Goal: Task Accomplishment & Management: Use online tool/utility

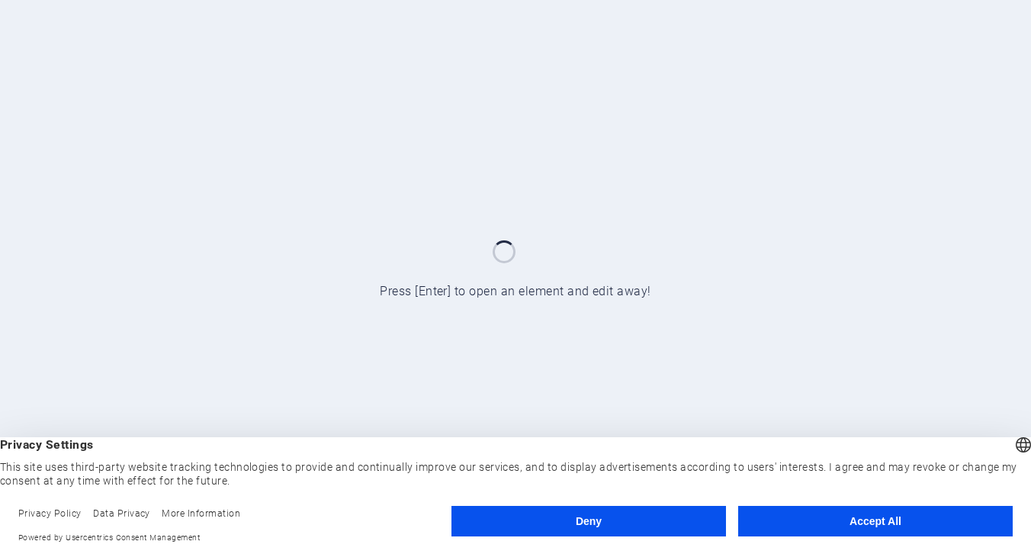
click at [821, 530] on button "Accept All" at bounding box center [875, 521] width 275 height 31
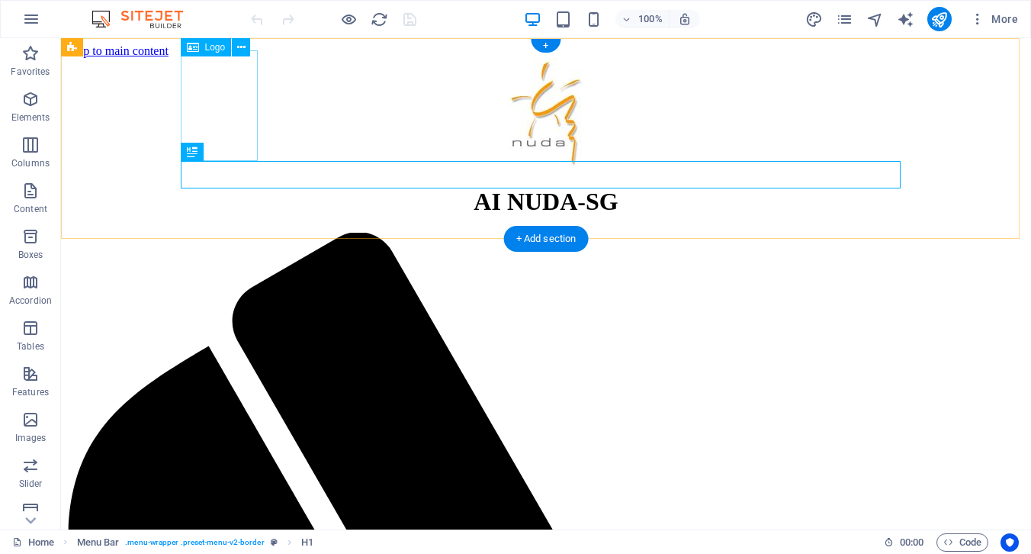
click at [246, 128] on div at bounding box center [546, 115] width 958 height 114
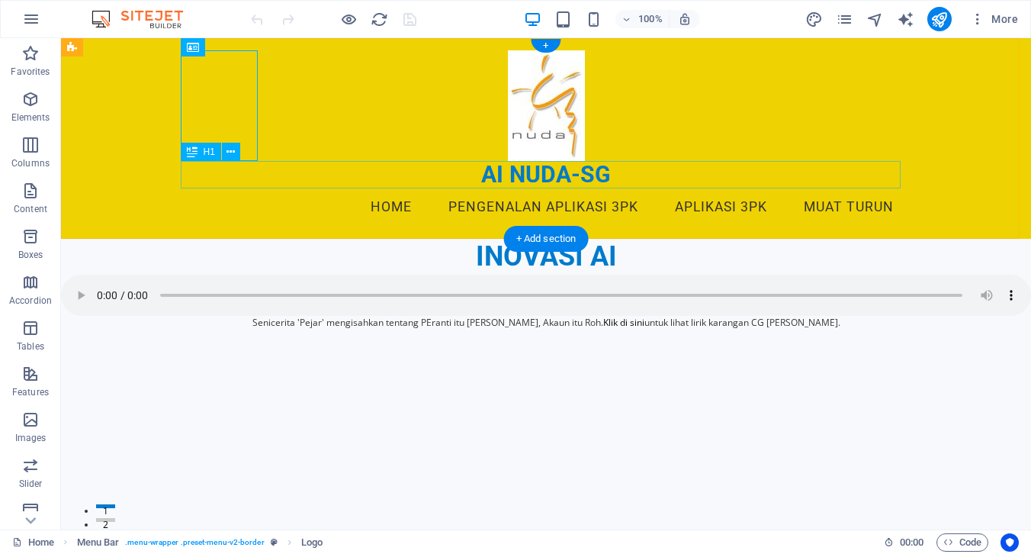
click at [425, 187] on div "AI NUDA-SG" at bounding box center [546, 174] width 720 height 27
click at [212, 182] on div "AI NUDA-SG" at bounding box center [546, 174] width 720 height 27
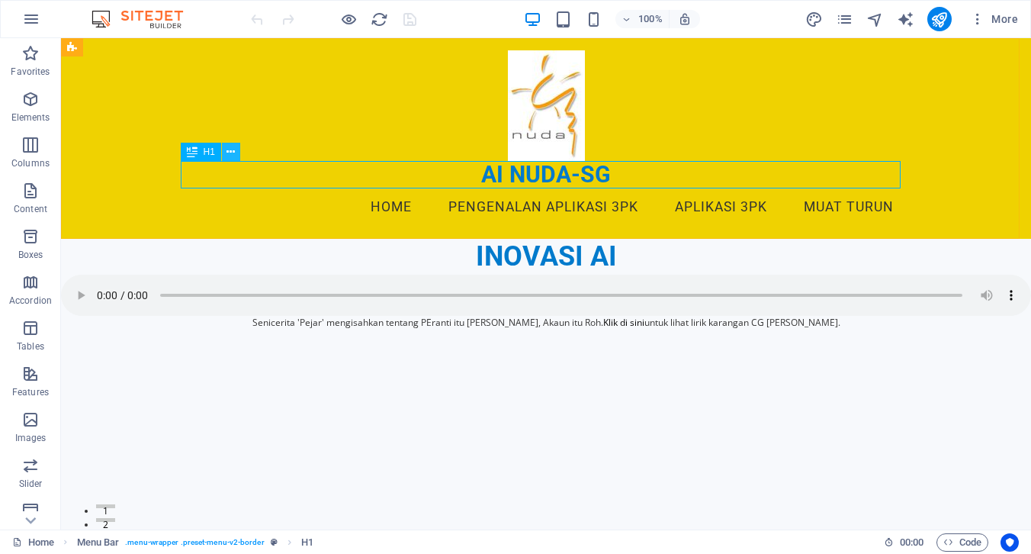
click at [232, 155] on icon at bounding box center [231, 152] width 8 height 16
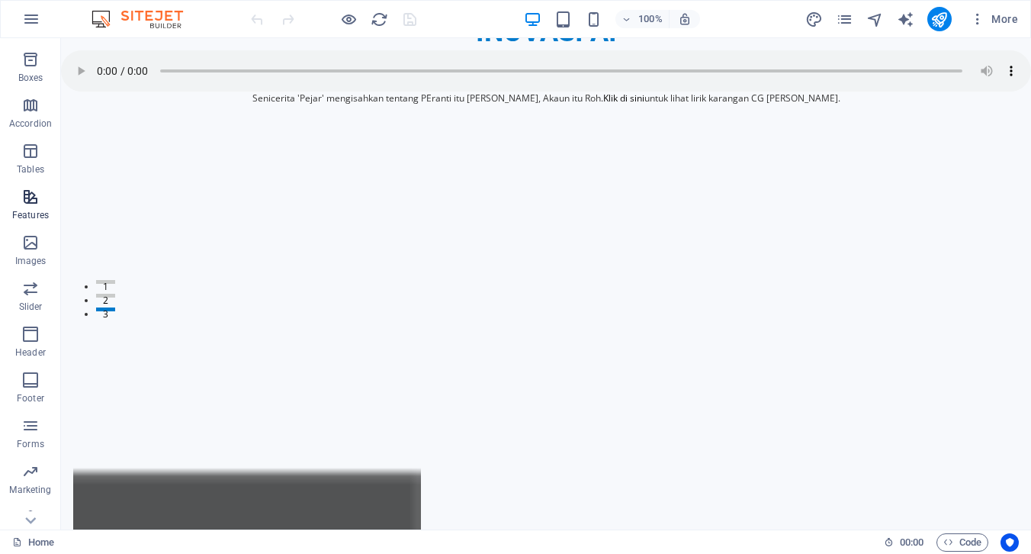
scroll to position [195, 0]
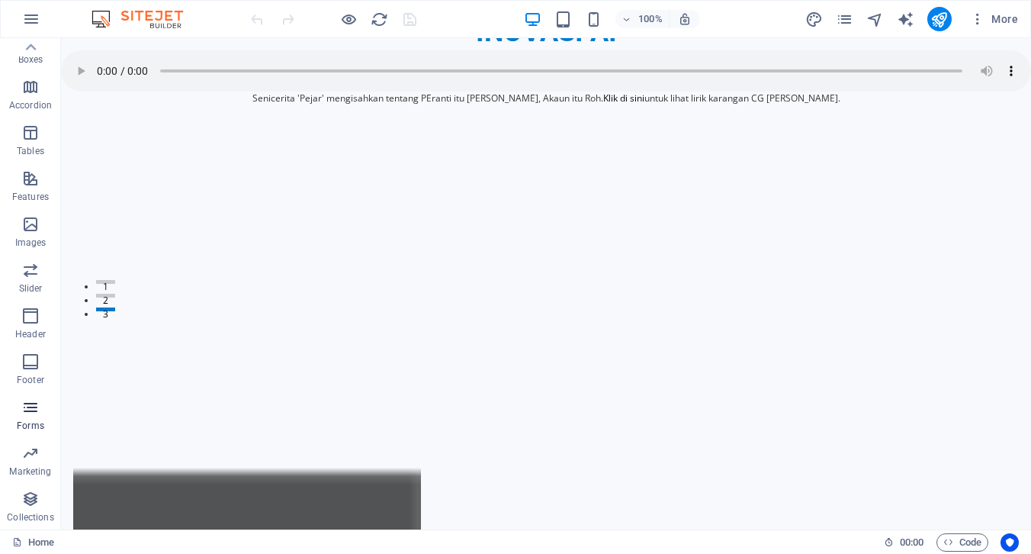
click at [33, 411] on icon "button" at bounding box center [30, 407] width 18 height 18
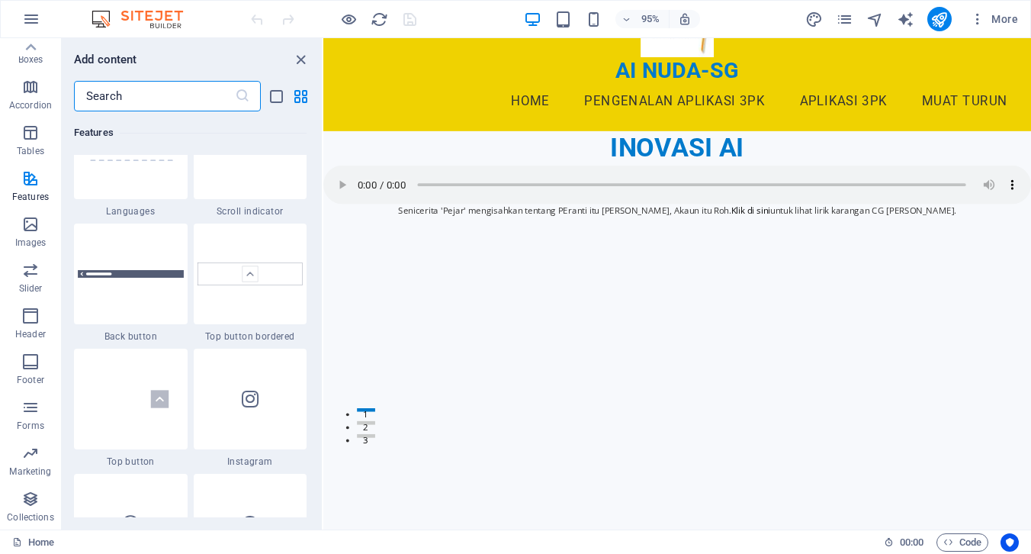
scroll to position [7119, 0]
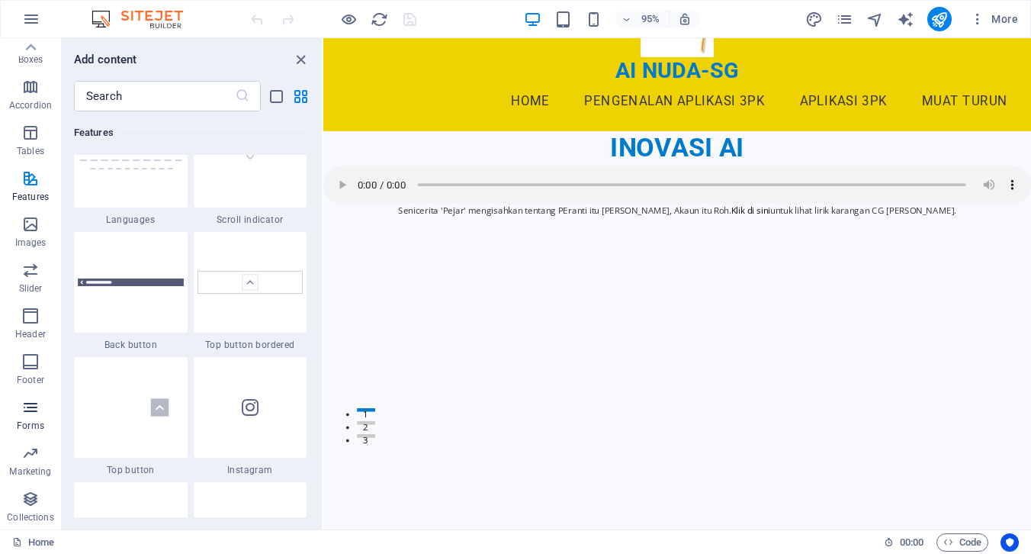
click at [34, 414] on icon "button" at bounding box center [30, 407] width 18 height 18
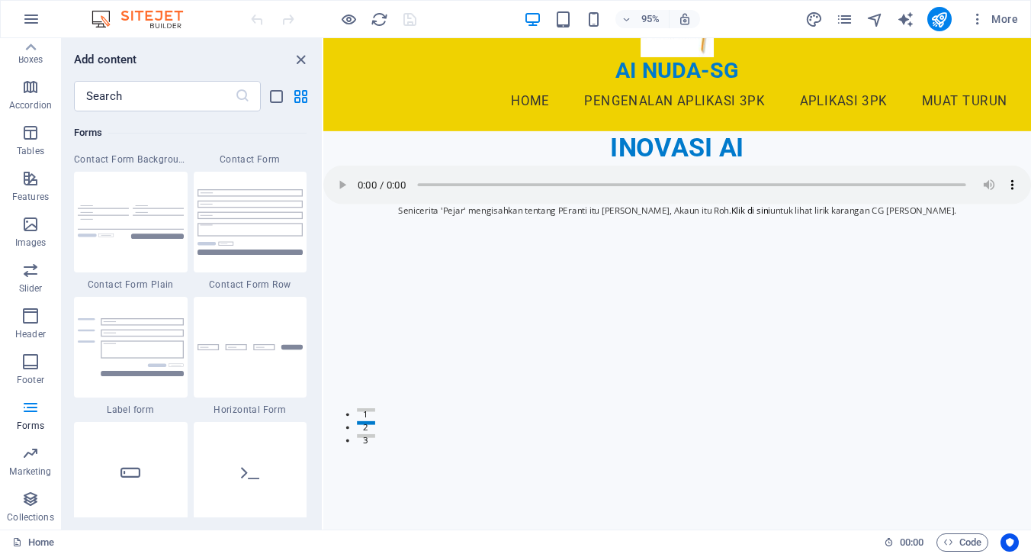
scroll to position [11256, 0]
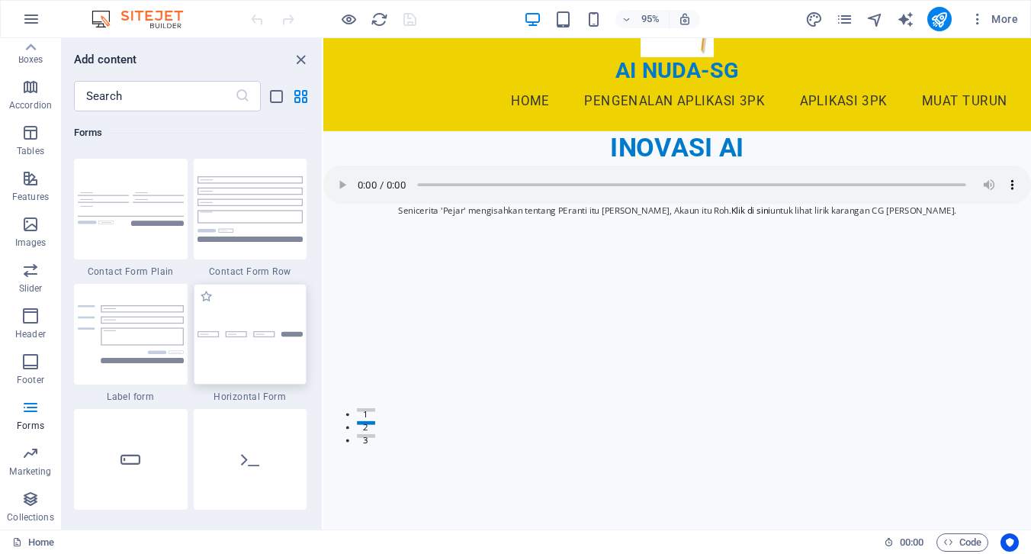
click at [264, 341] on div at bounding box center [251, 334] width 114 height 101
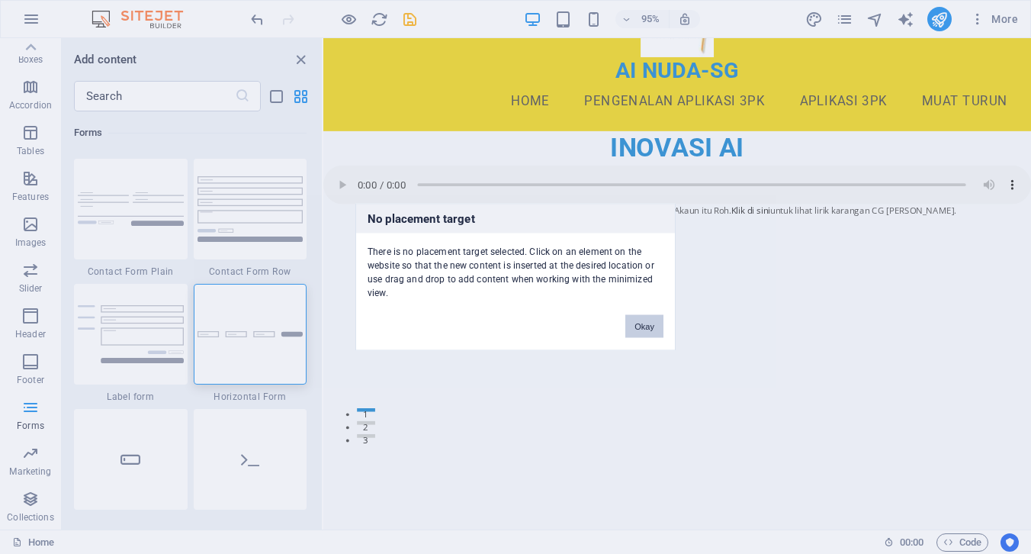
click at [646, 328] on button "Okay" at bounding box center [644, 326] width 38 height 23
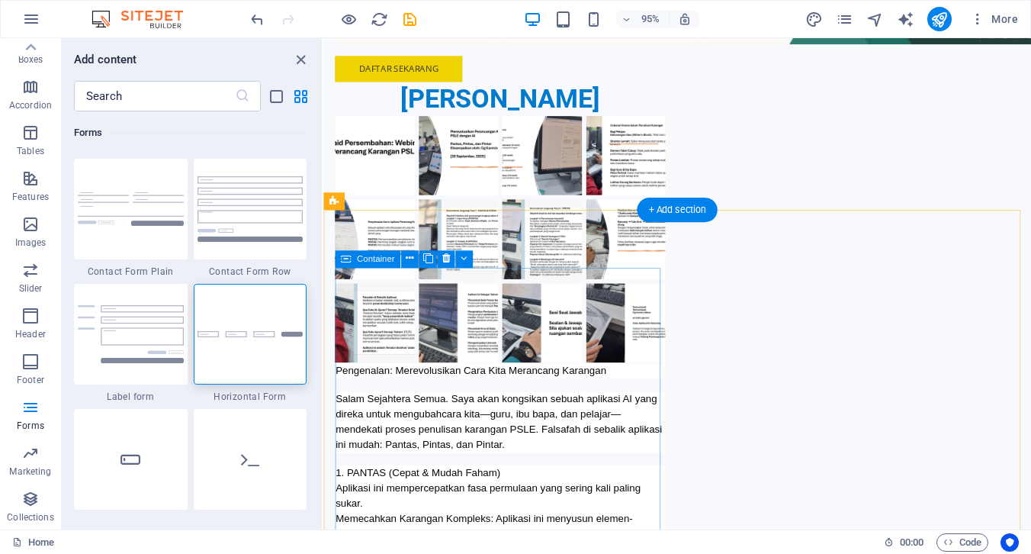
scroll to position [2742, 0]
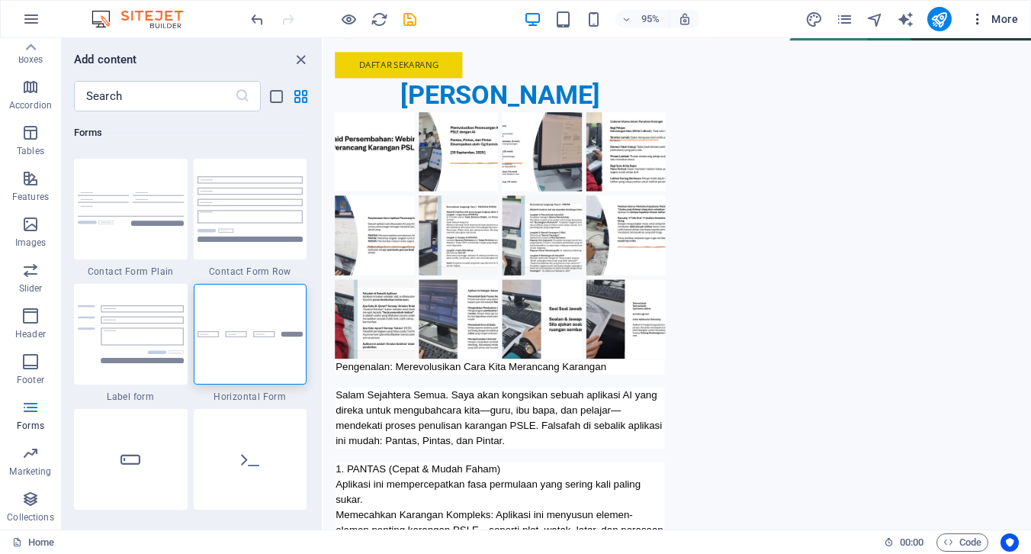
click at [999, 18] on span "More" at bounding box center [994, 18] width 48 height 15
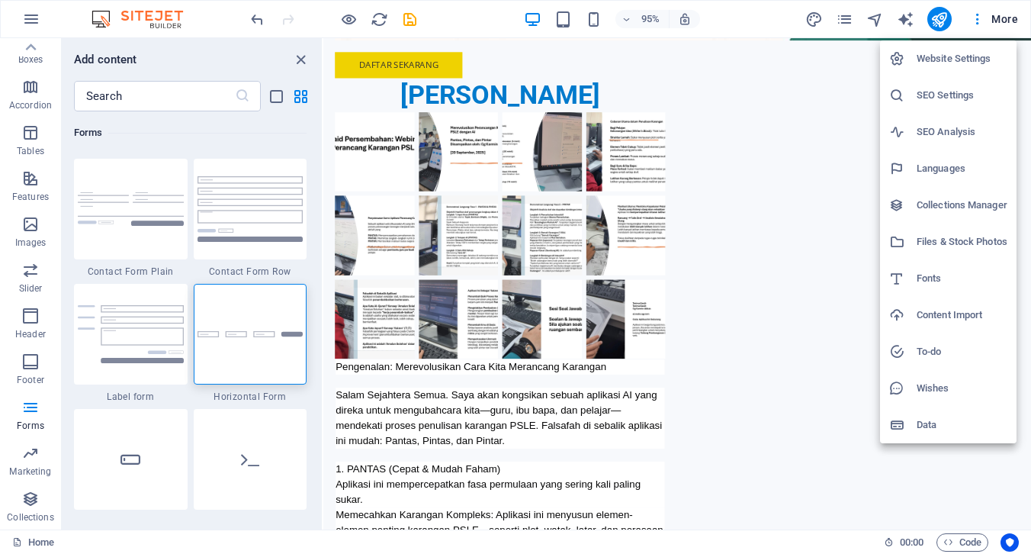
click at [979, 24] on div at bounding box center [515, 277] width 1031 height 554
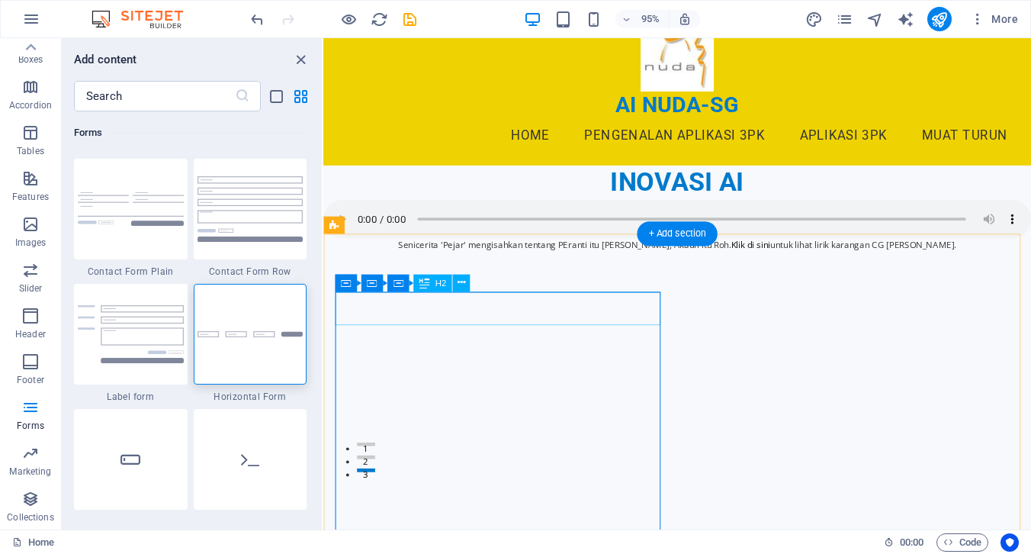
scroll to position [0, 0]
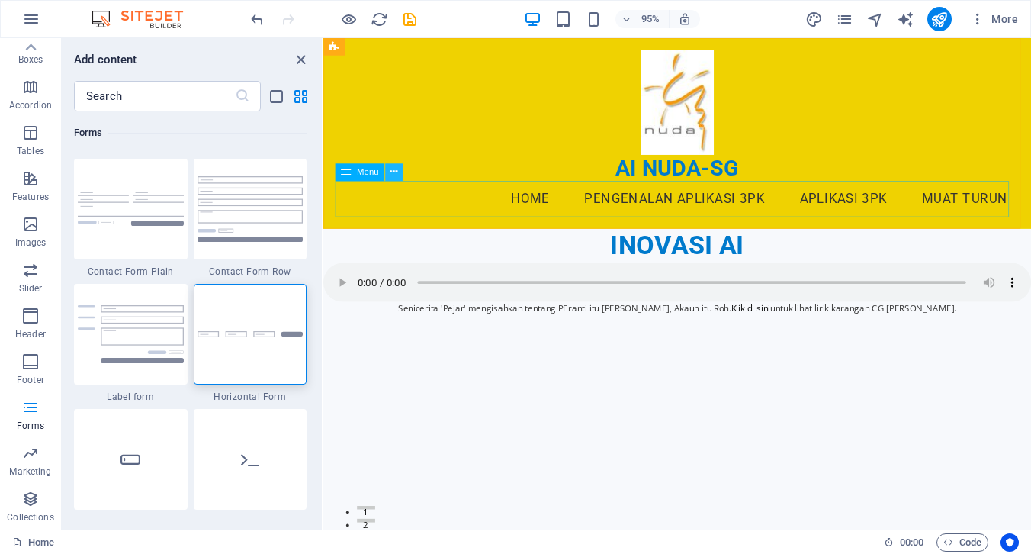
click at [390, 172] on icon at bounding box center [394, 172] width 8 height 15
click at [368, 177] on div "Menu" at bounding box center [360, 173] width 50 height 18
click at [392, 175] on icon at bounding box center [394, 172] width 8 height 15
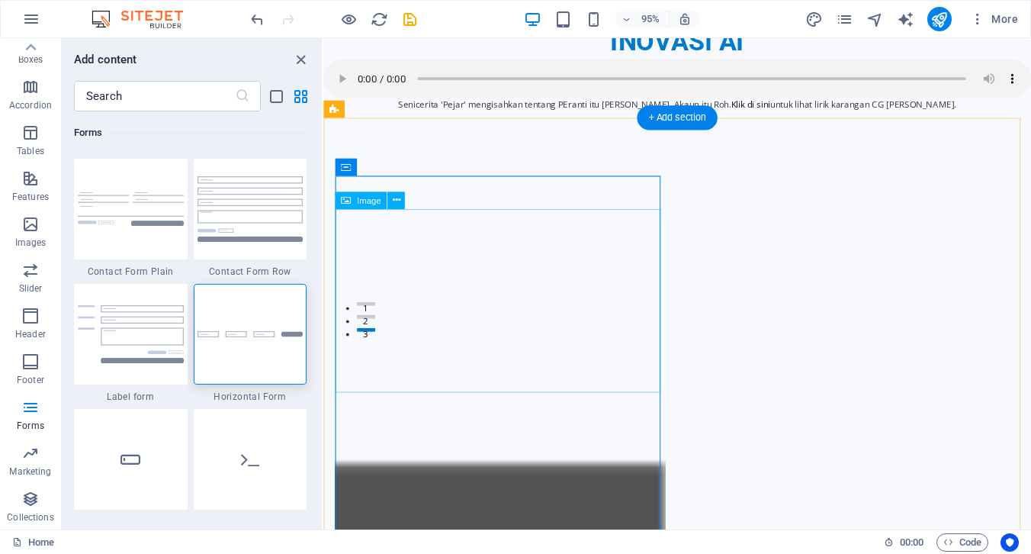
scroll to position [221, 0]
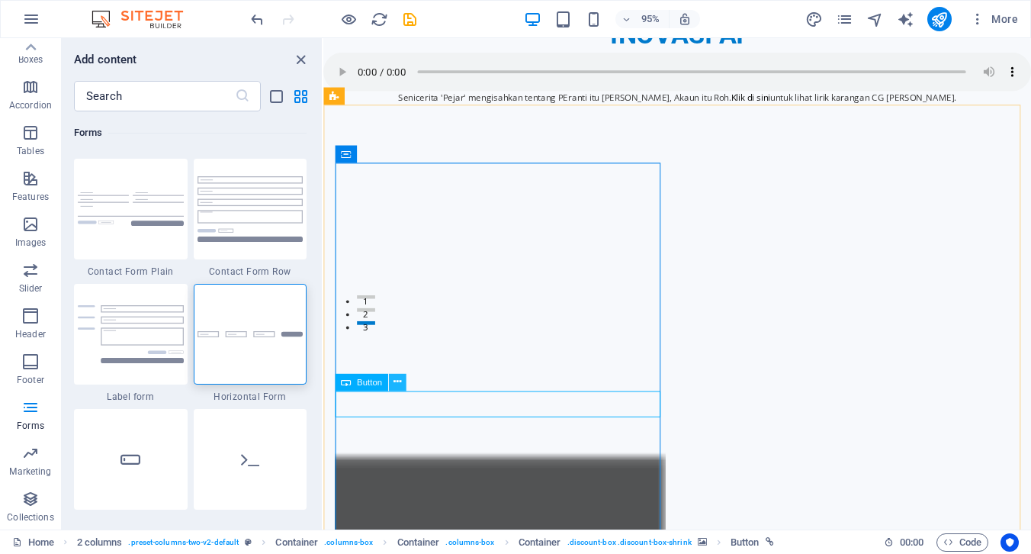
click at [400, 388] on icon at bounding box center [397, 381] width 8 height 15
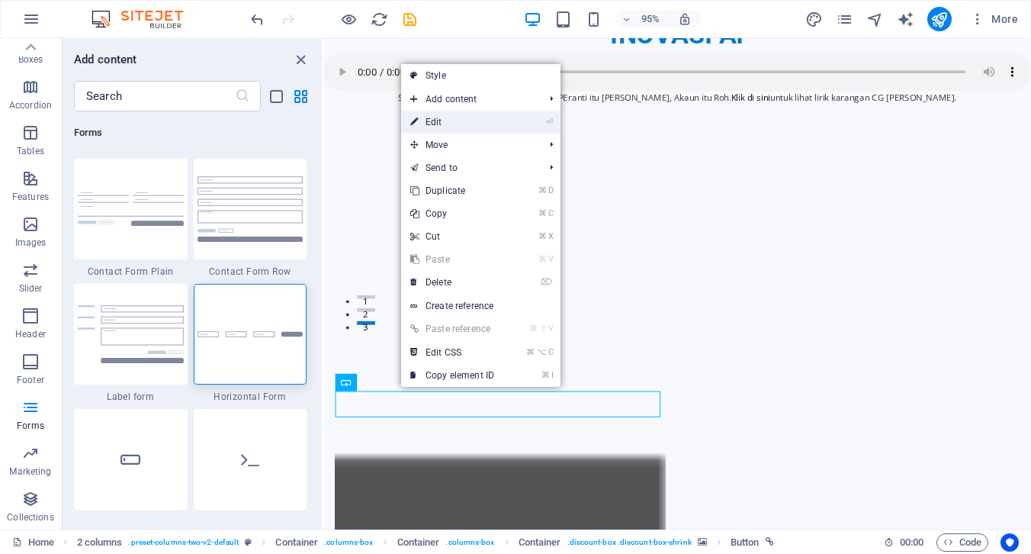
click at [468, 114] on link "⏎ Edit" at bounding box center [452, 122] width 102 height 23
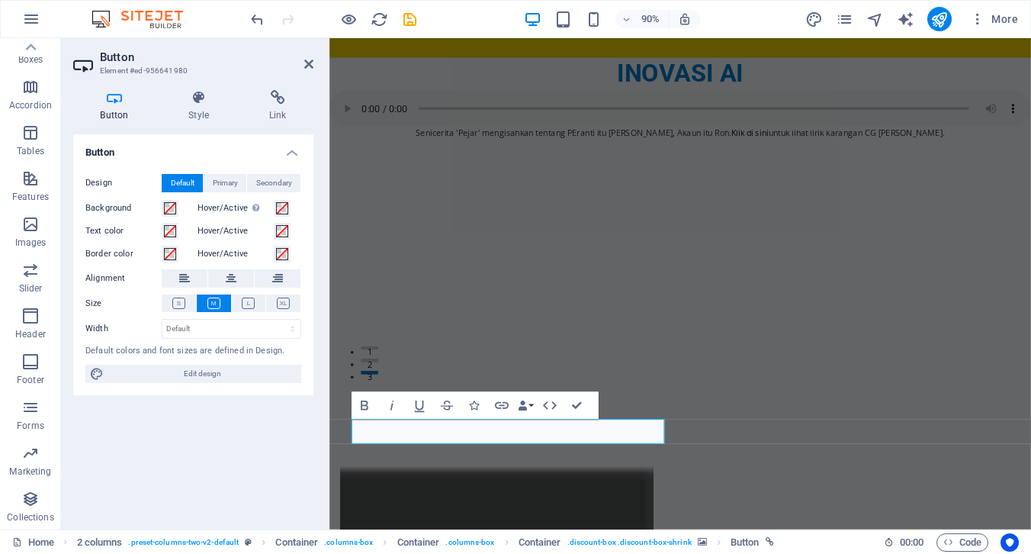
scroll to position [159, 0]
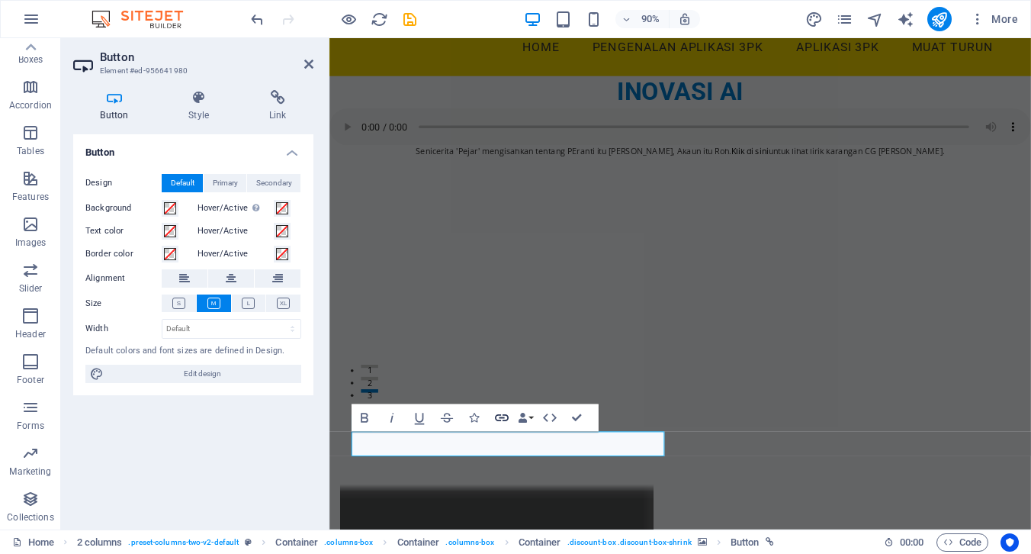
click at [502, 416] on icon "button" at bounding box center [501, 418] width 17 height 17
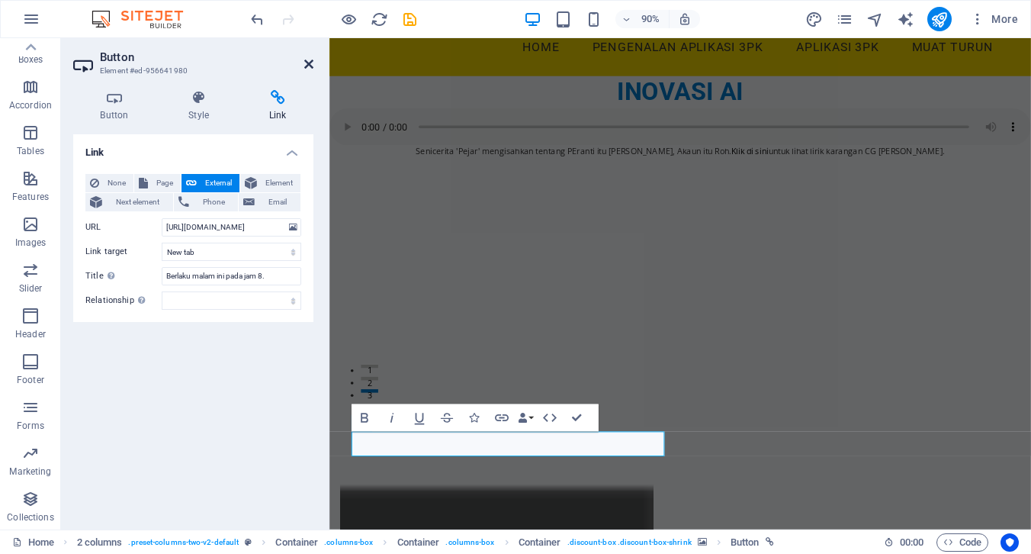
click at [310, 61] on icon at bounding box center [308, 64] width 9 height 12
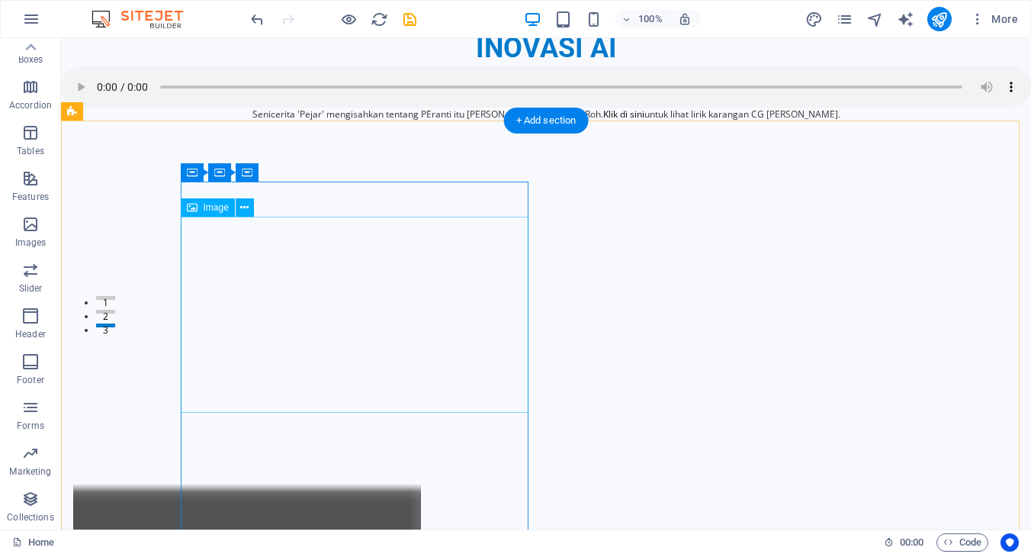
scroll to position [210, 0]
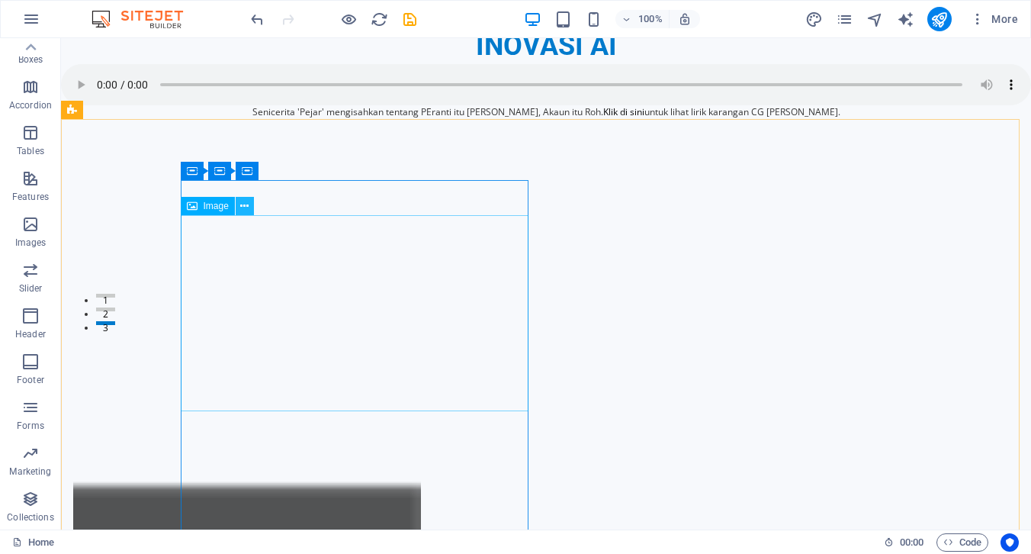
click at [252, 205] on button at bounding box center [245, 206] width 18 height 18
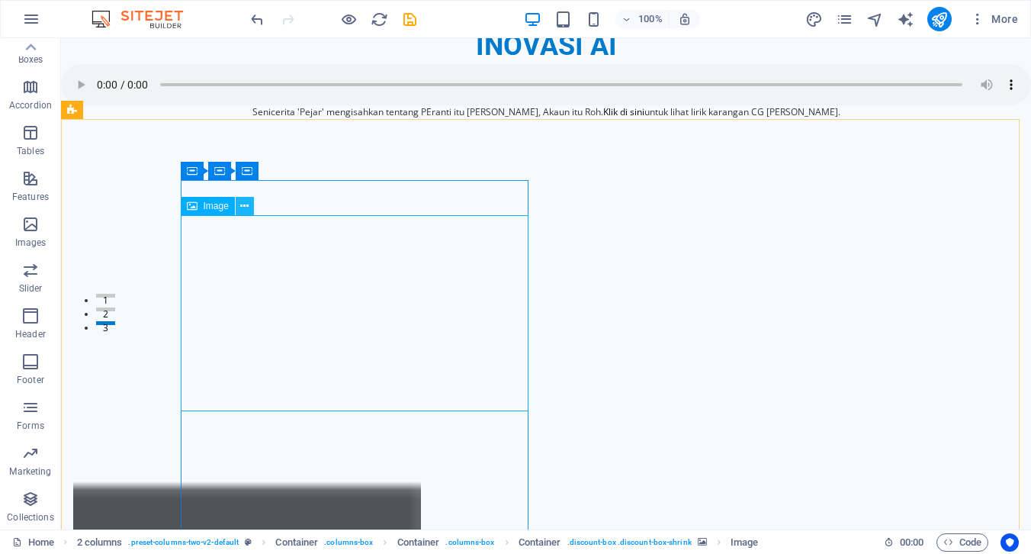
click at [249, 210] on button at bounding box center [245, 206] width 18 height 18
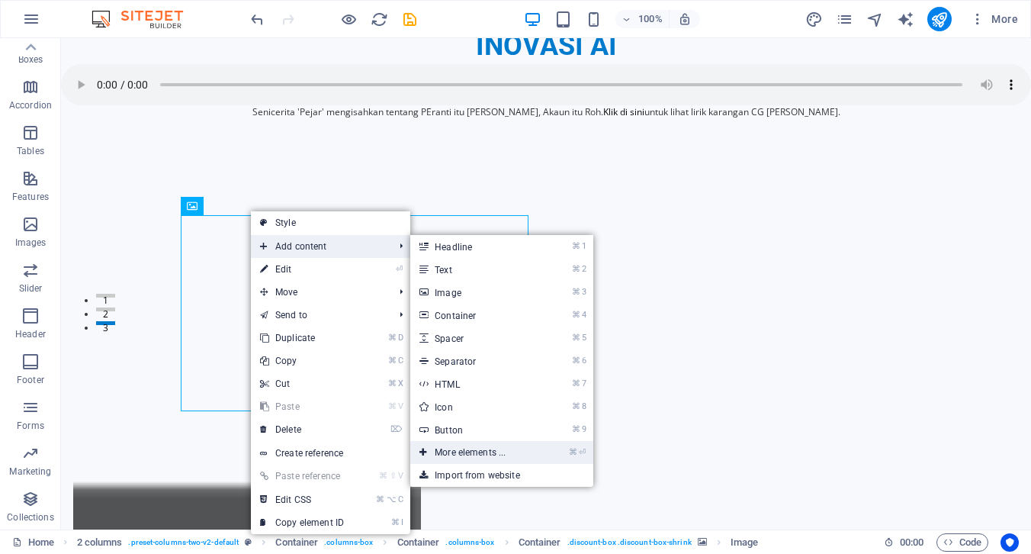
click at [457, 452] on link "⌘ ⏎ More elements ..." at bounding box center [473, 452] width 126 height 23
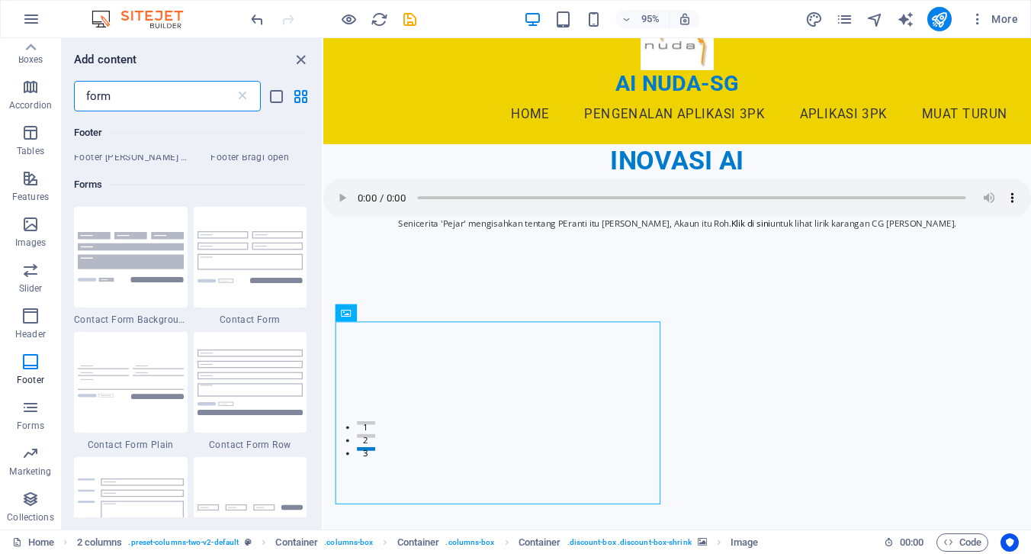
scroll to position [540, 0]
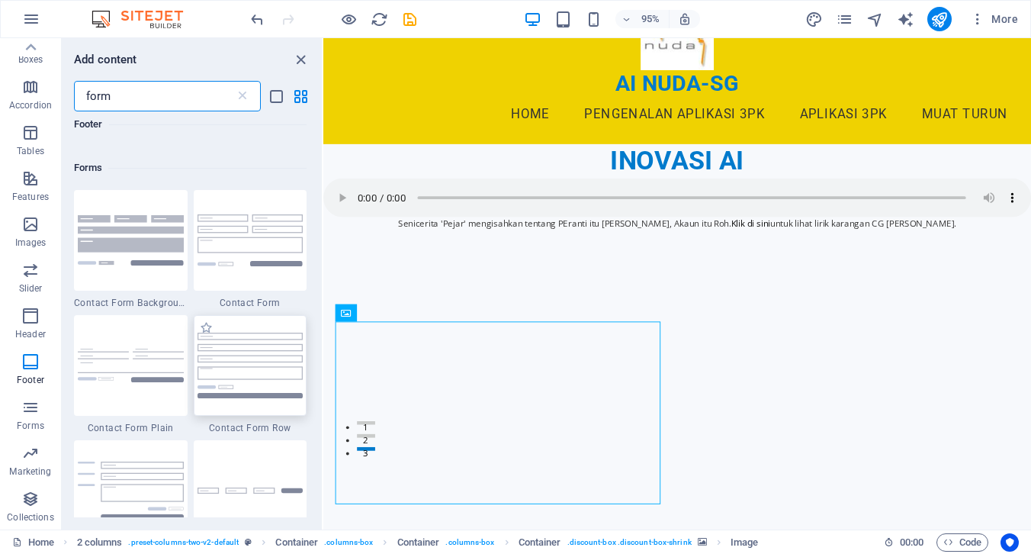
type input "form"
click at [257, 406] on div at bounding box center [251, 365] width 114 height 101
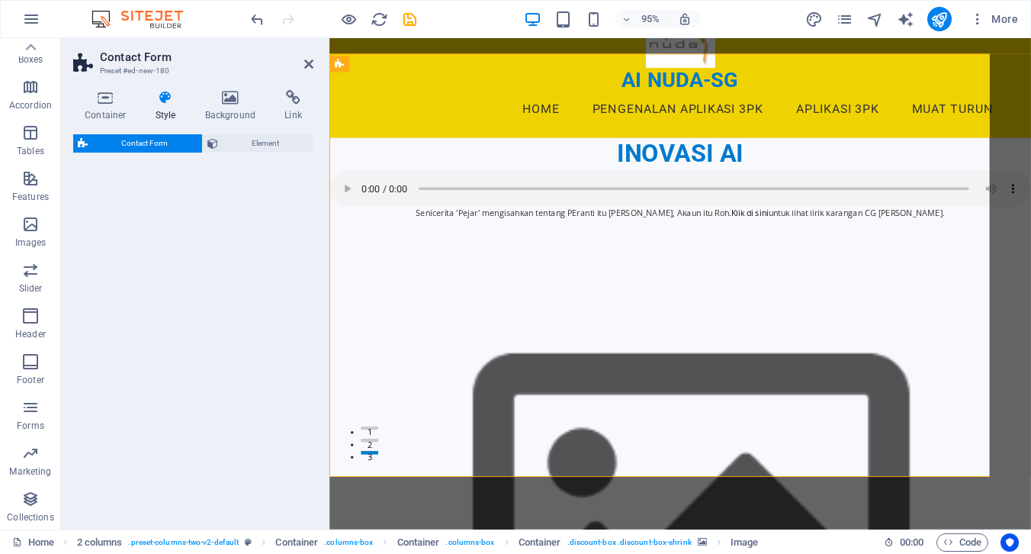
scroll to position [2409, 0]
select select "rem"
select select "preset-contact-form-v3-row"
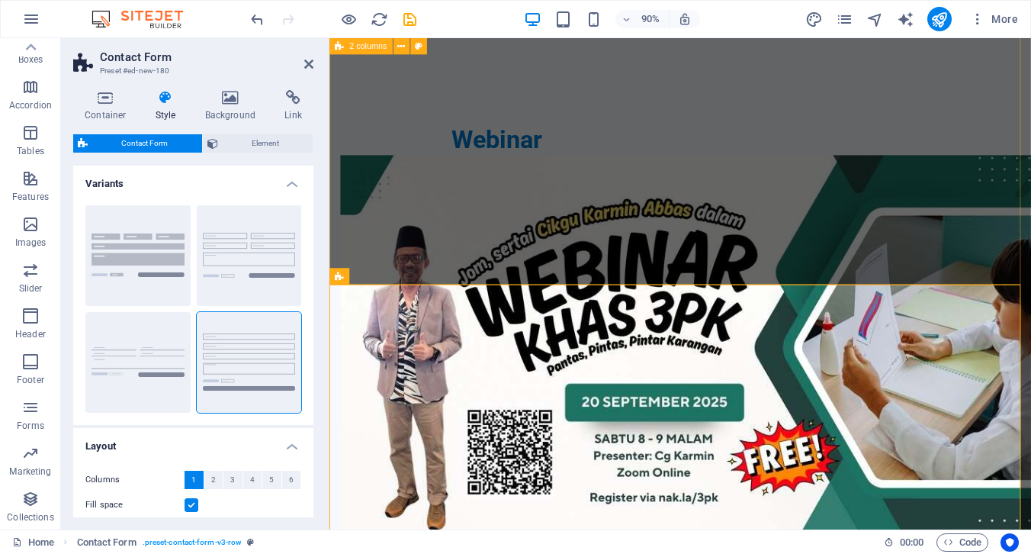
scroll to position [2174, 0]
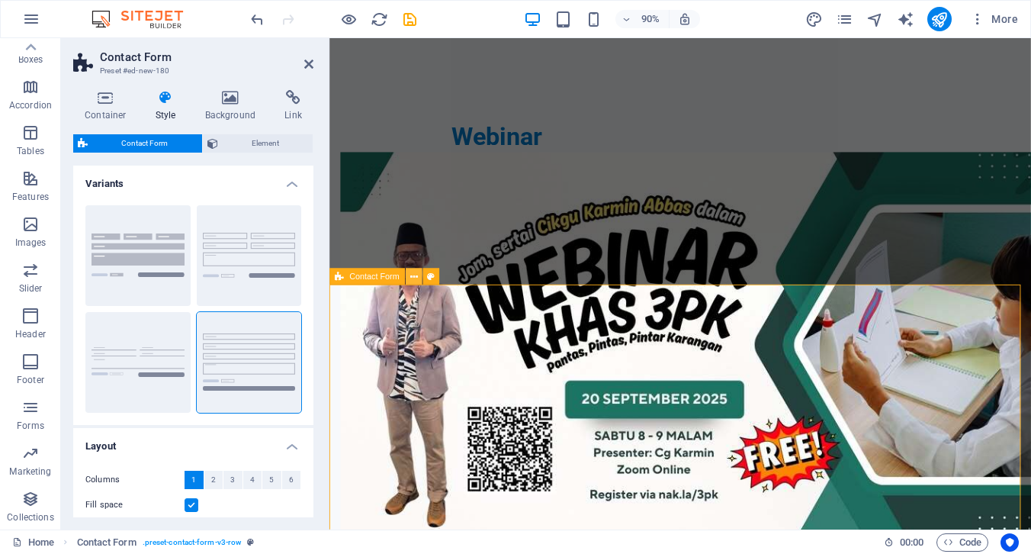
click at [415, 280] on icon at bounding box center [414, 276] width 8 height 14
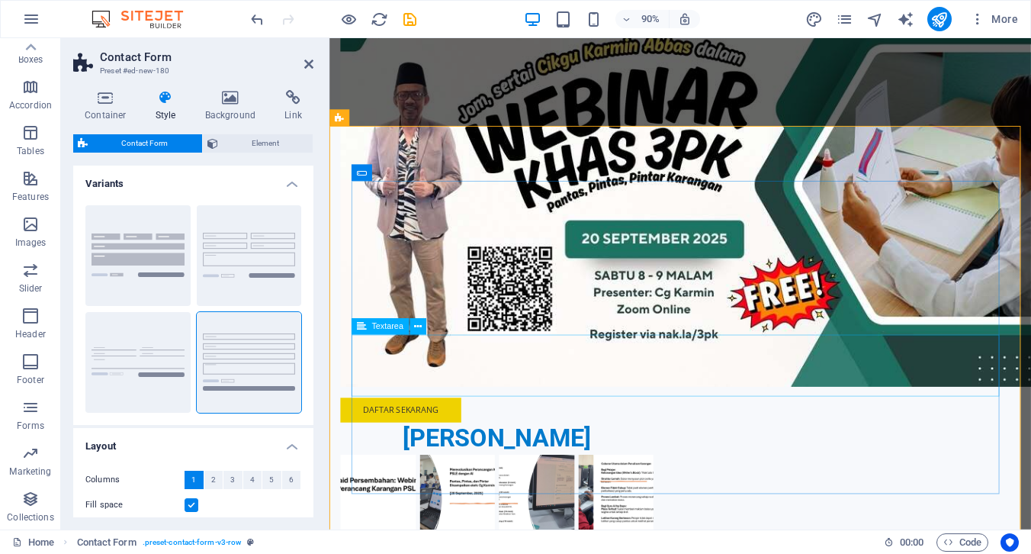
scroll to position [2355, 0]
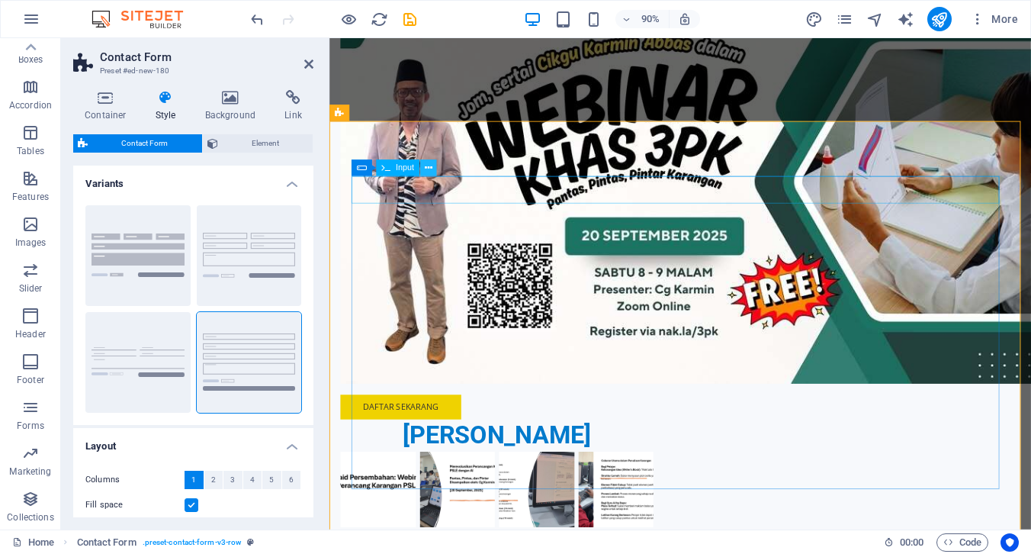
click at [432, 171] on icon at bounding box center [429, 168] width 8 height 14
click at [406, 167] on icon at bounding box center [406, 168] width 8 height 14
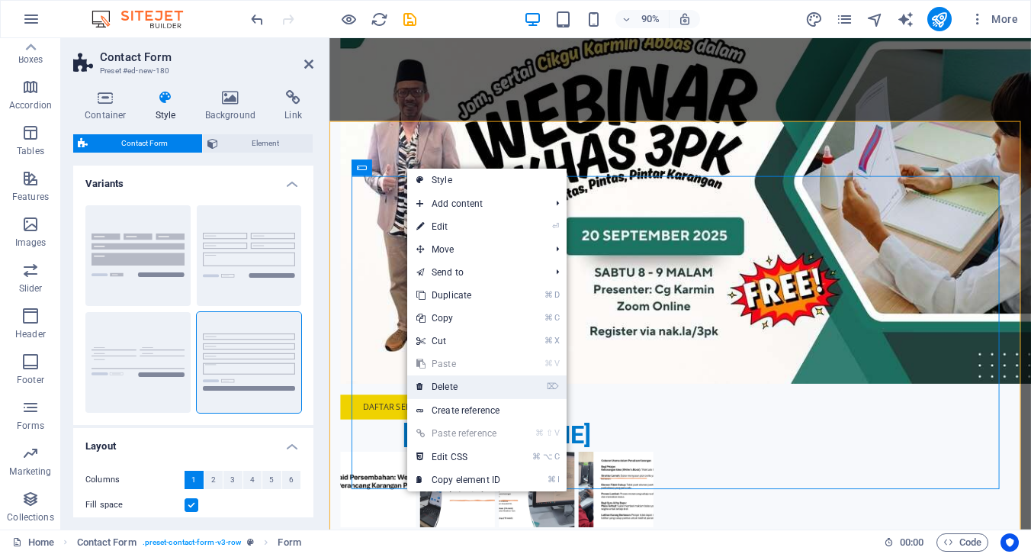
click at [433, 381] on link "⌦ Delete" at bounding box center [458, 386] width 102 height 23
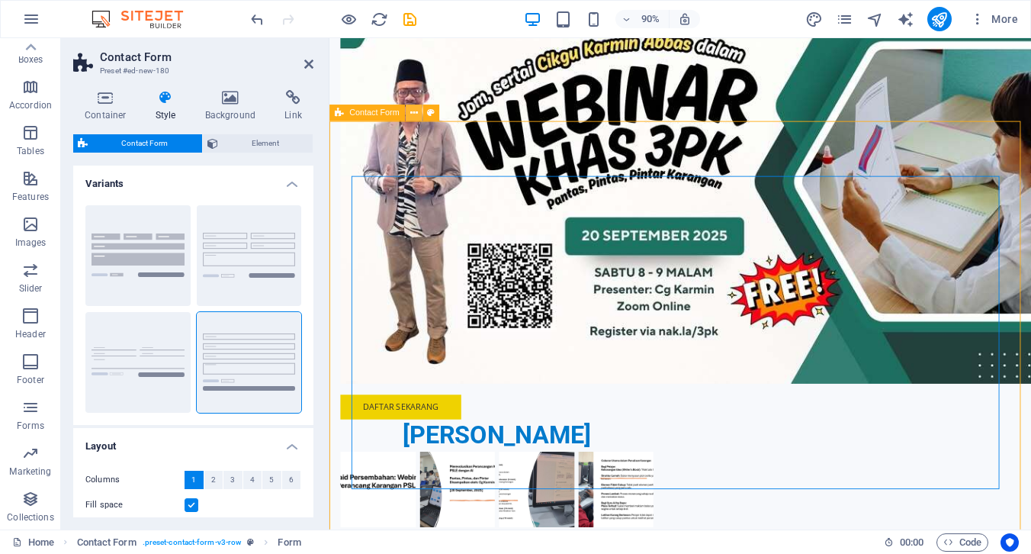
click at [410, 116] on icon at bounding box center [414, 113] width 8 height 14
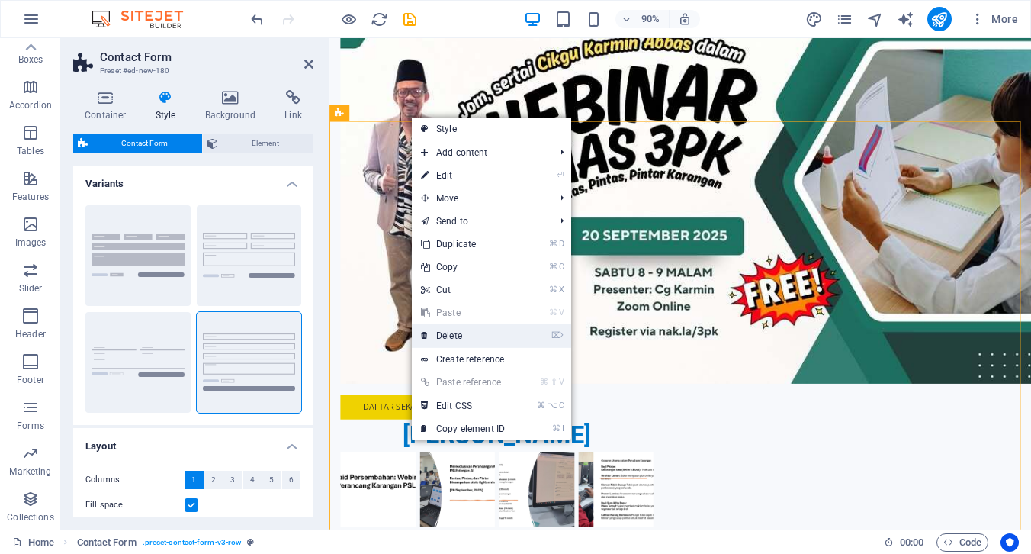
click at [468, 333] on link "⌦ Delete" at bounding box center [463, 335] width 102 height 23
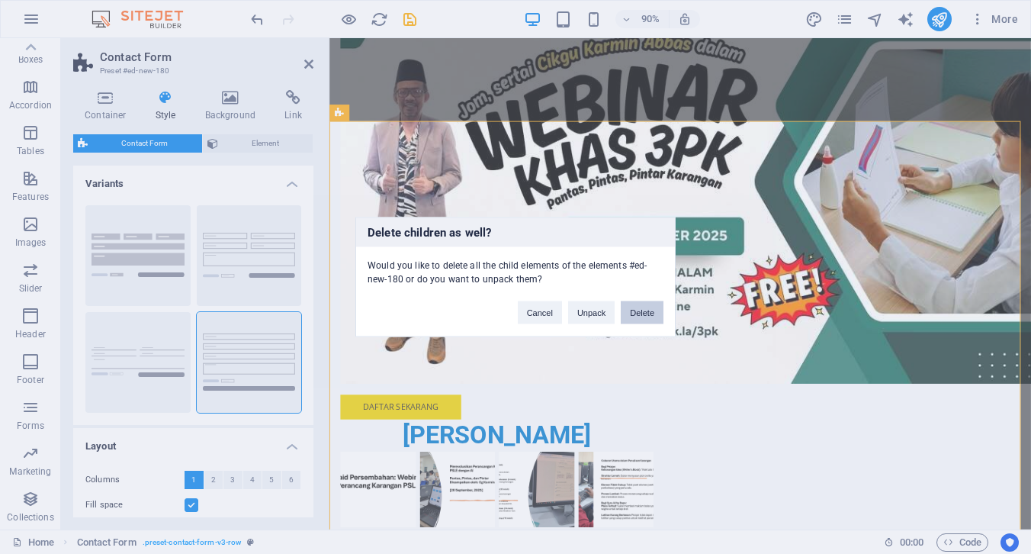
click at [638, 313] on button "Delete" at bounding box center [642, 312] width 43 height 23
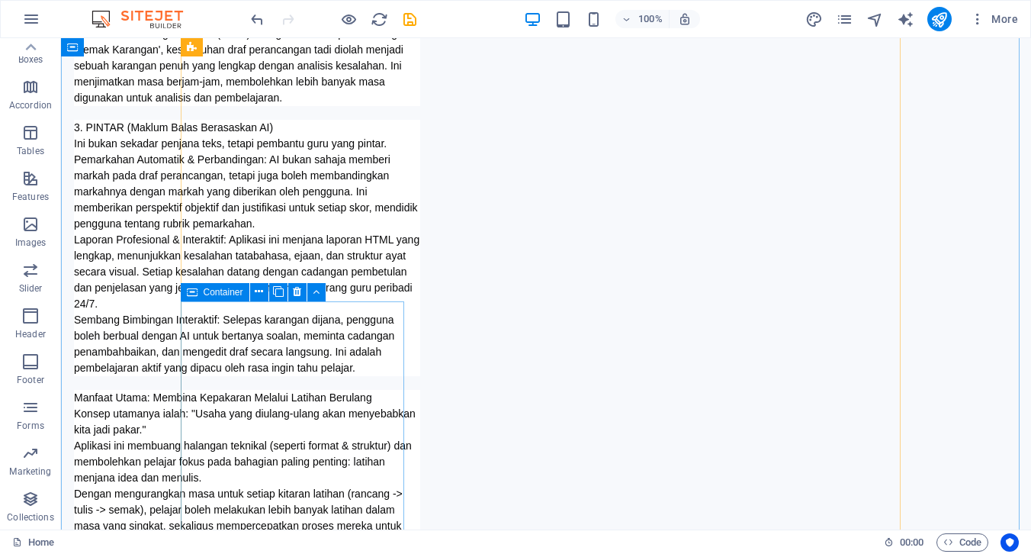
scroll to position [3623, 0]
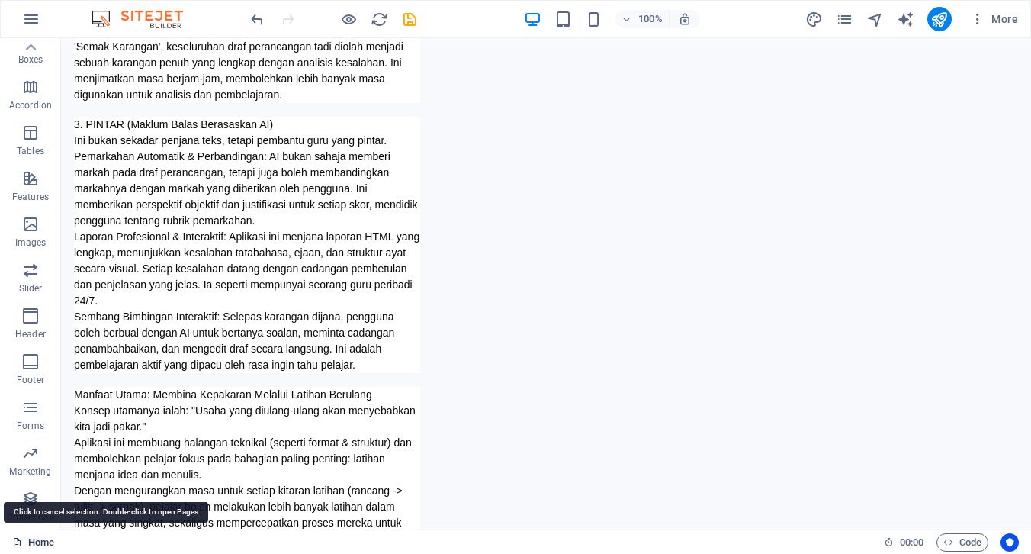
click at [18, 541] on icon at bounding box center [17, 542] width 10 height 10
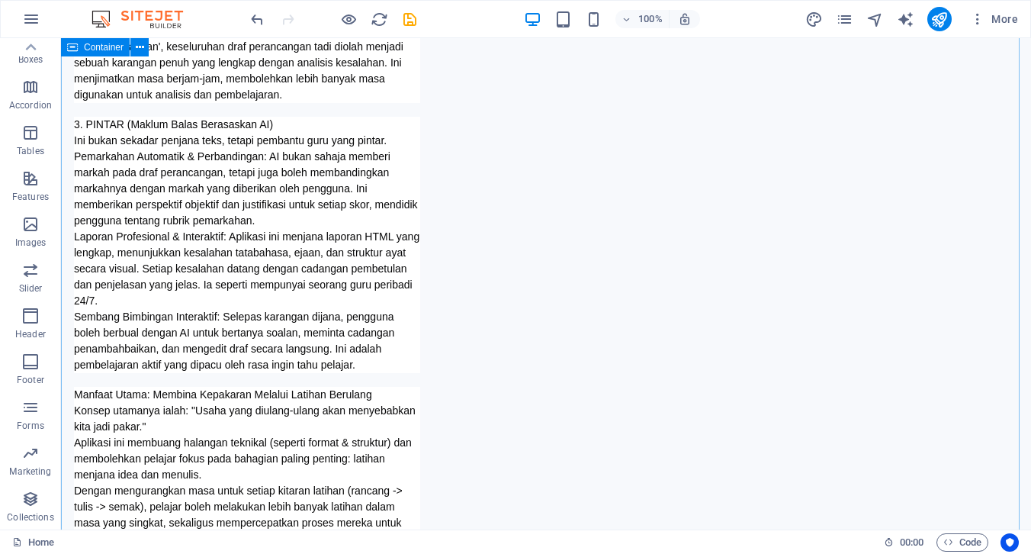
click at [26, 11] on icon "button" at bounding box center [31, 19] width 18 height 18
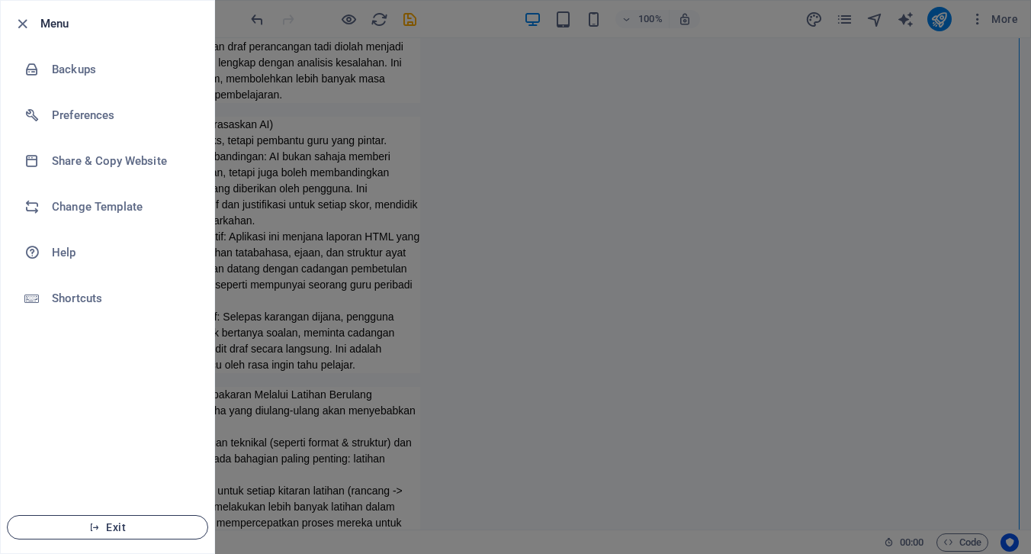
click at [88, 527] on span "Exit" at bounding box center [107, 527] width 175 height 12
